Goal: Find specific page/section: Find specific page/section

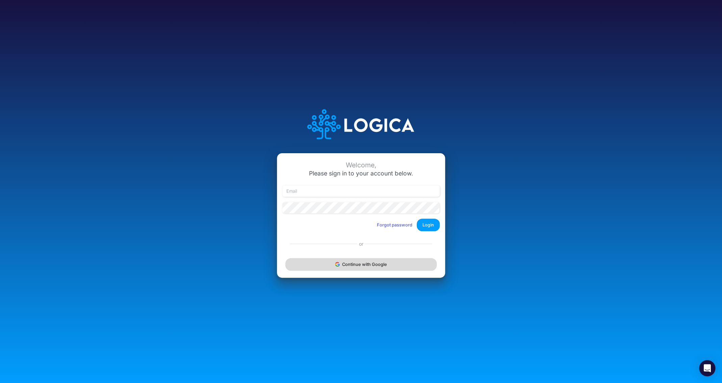
click at [368, 260] on button "Continue with Google" at bounding box center [360, 264] width 151 height 13
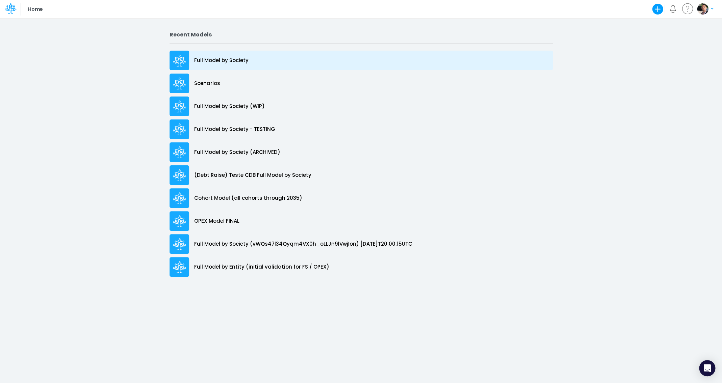
click at [216, 58] on p "Full Model by Society" at bounding box center [221, 61] width 54 height 8
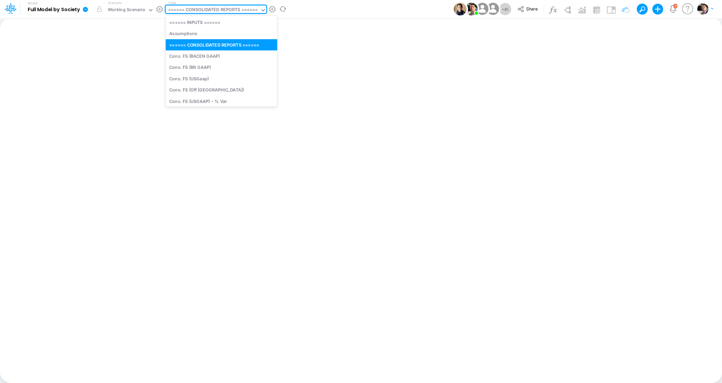
click at [223, 14] on div "====== CONSOLIDATED REPORTS ======" at bounding box center [213, 10] width 90 height 8
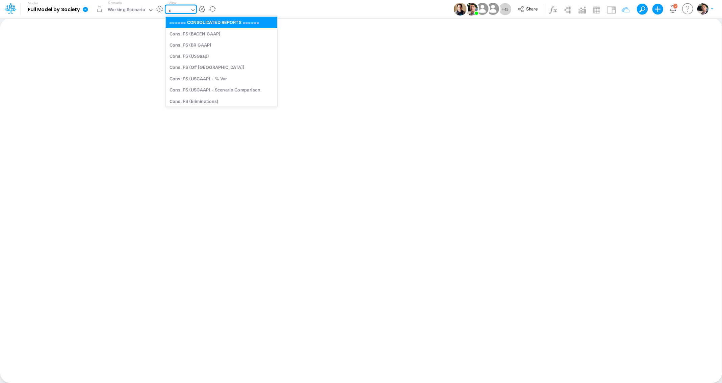
type input "cn"
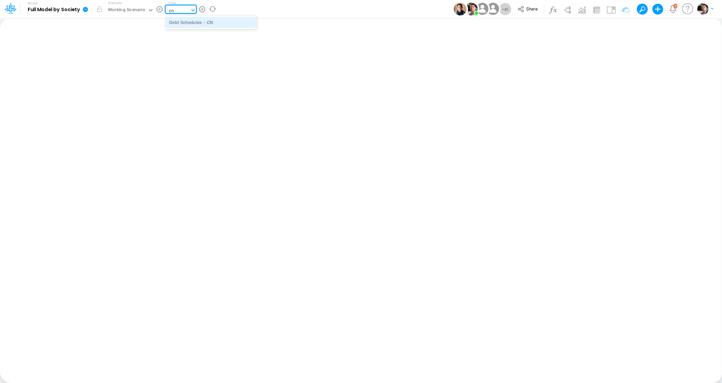
click at [211, 23] on div "Debt Schedules - CN" at bounding box center [211, 22] width 91 height 11
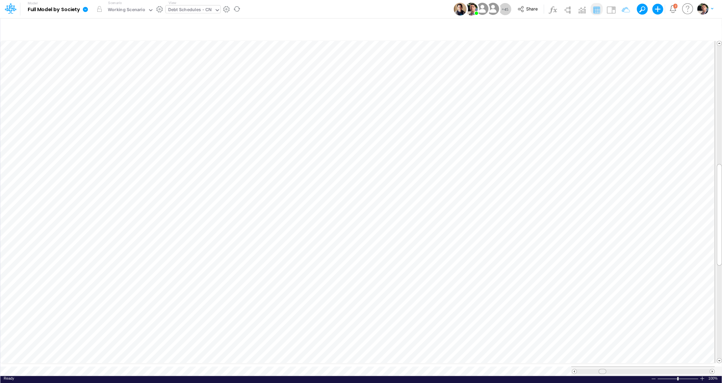
scroll to position [0, 0]
drag, startPoint x: 604, startPoint y: 363, endPoint x: 637, endPoint y: 368, distance: 33.4
click at [637, 369] on div at bounding box center [636, 371] width 8 height 5
click at [195, 8] on div "Debt Schedules - CN" at bounding box center [190, 10] width 44 height 8
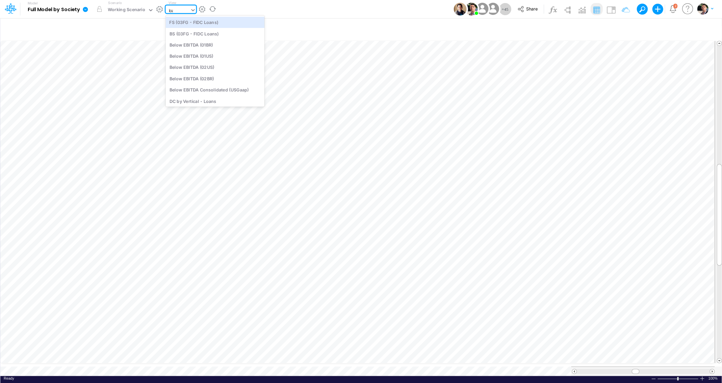
type input "loans"
click at [211, 57] on div "Loans" at bounding box center [211, 55] width 91 height 11
click at [722, 375] on span at bounding box center [722, 377] width 4 height 4
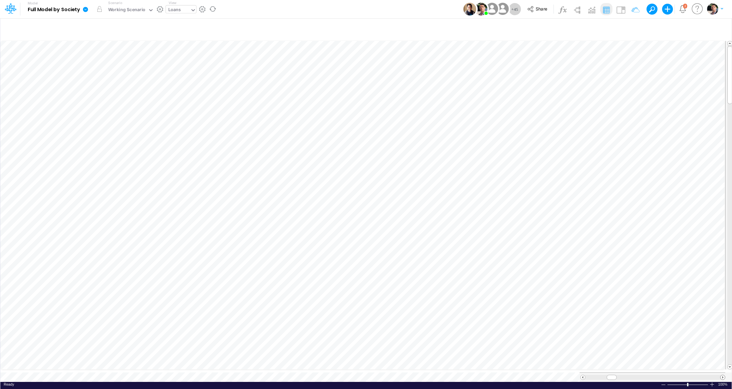
click at [722, 375] on span at bounding box center [722, 377] width 4 height 4
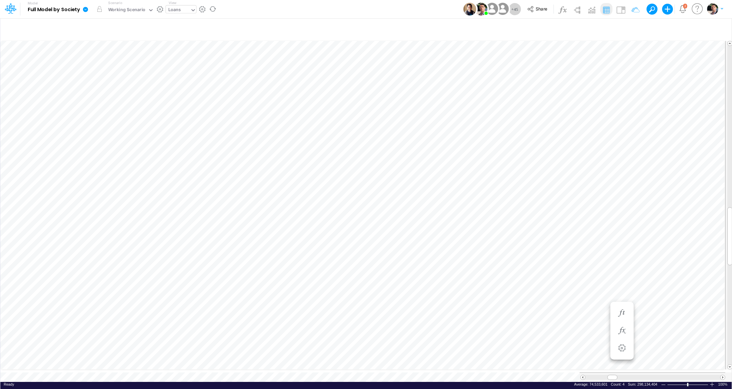
scroll to position [3, 11]
